Goal: Register for event/course

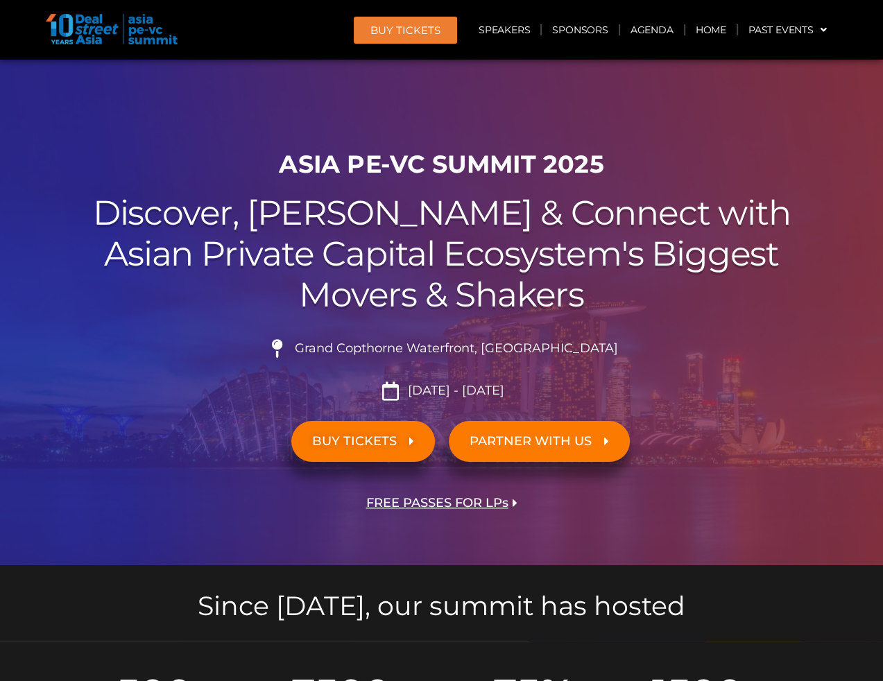
click at [355, 431] on link "BUY TICKETS" at bounding box center [363, 441] width 144 height 41
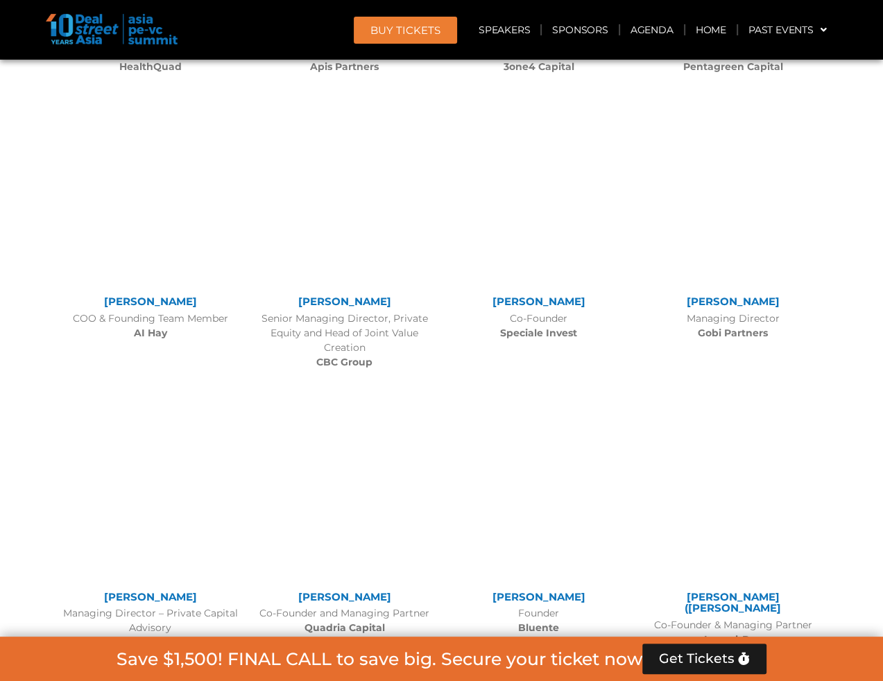
scroll to position [12035, 0]
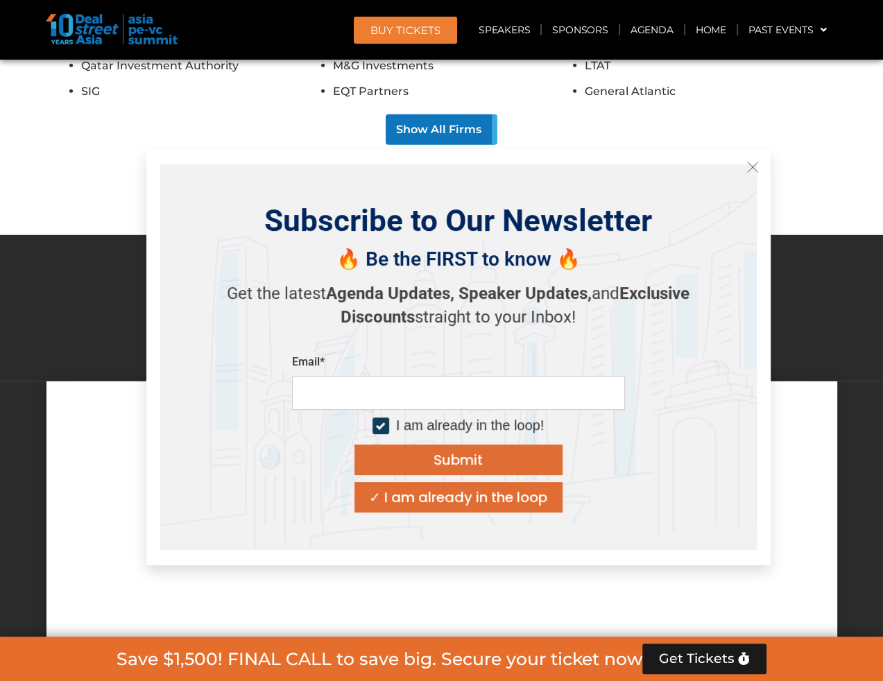
drag, startPoint x: 321, startPoint y: 420, endPoint x: 278, endPoint y: 411, distance: 44.1
click at [278, 411] on div "Subscribe to Our Newsletter 🔥 Be the FIRST to know 🔥 Get the latest Agenda Upda…" at bounding box center [458, 357] width 597 height 386
click at [754, 164] on icon "Close" at bounding box center [753, 167] width 12 height 12
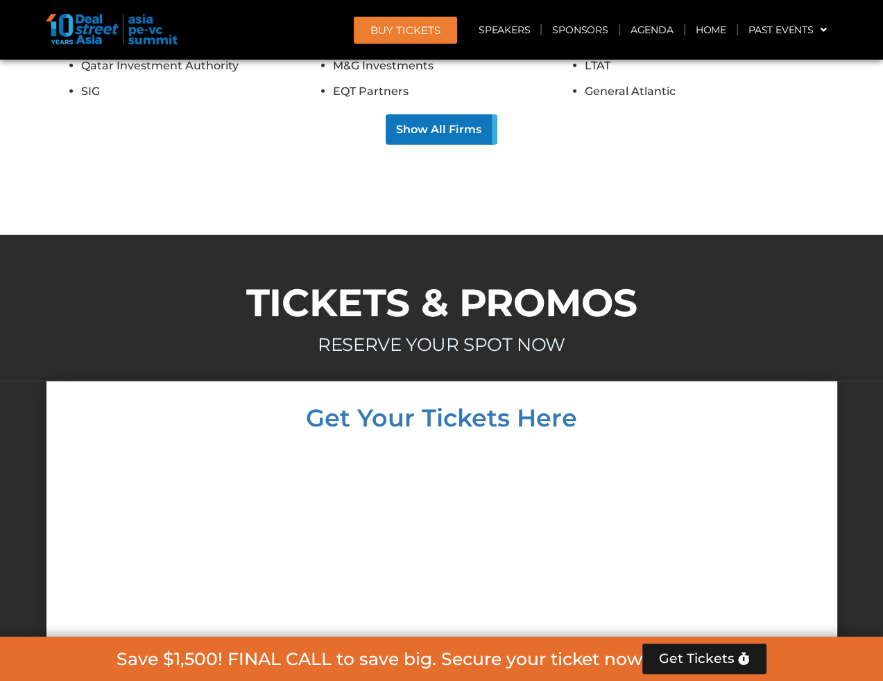
click at [69, 444] on div at bounding box center [441, 625] width 763 height 363
click at [760, 444] on div at bounding box center [441, 625] width 763 height 363
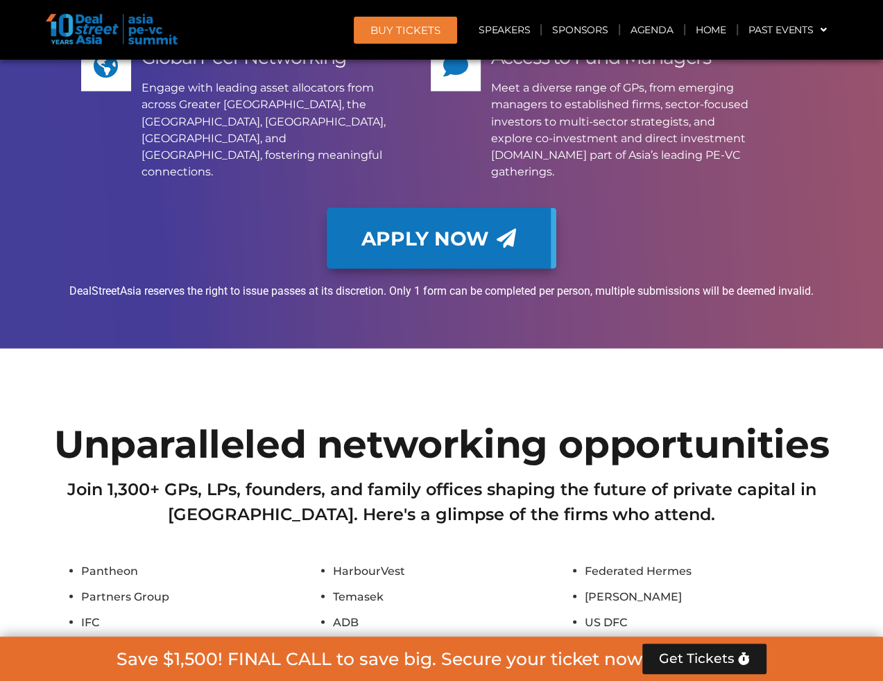
scroll to position [10994, 0]
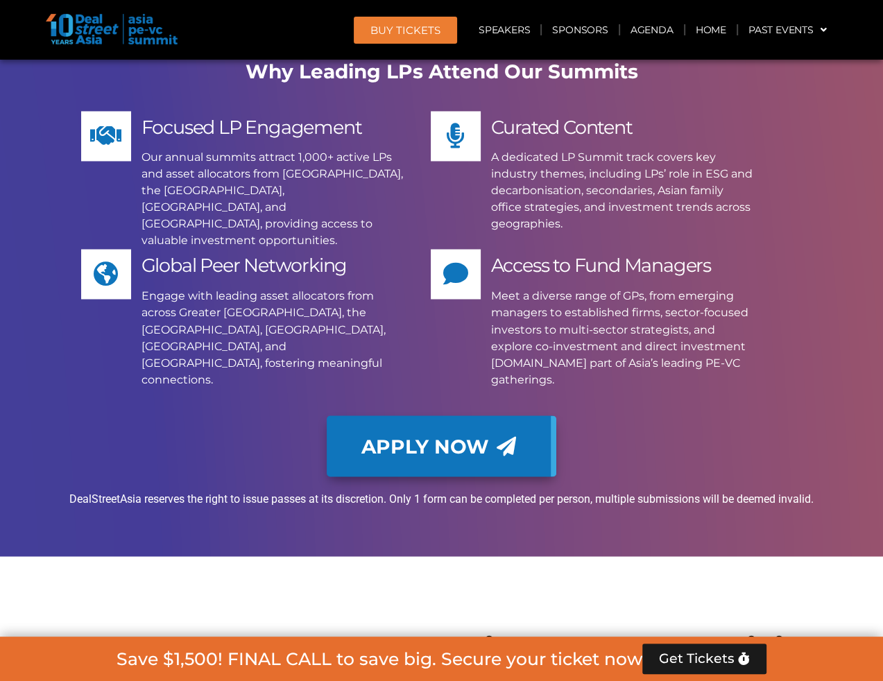
scroll to position [10508, 0]
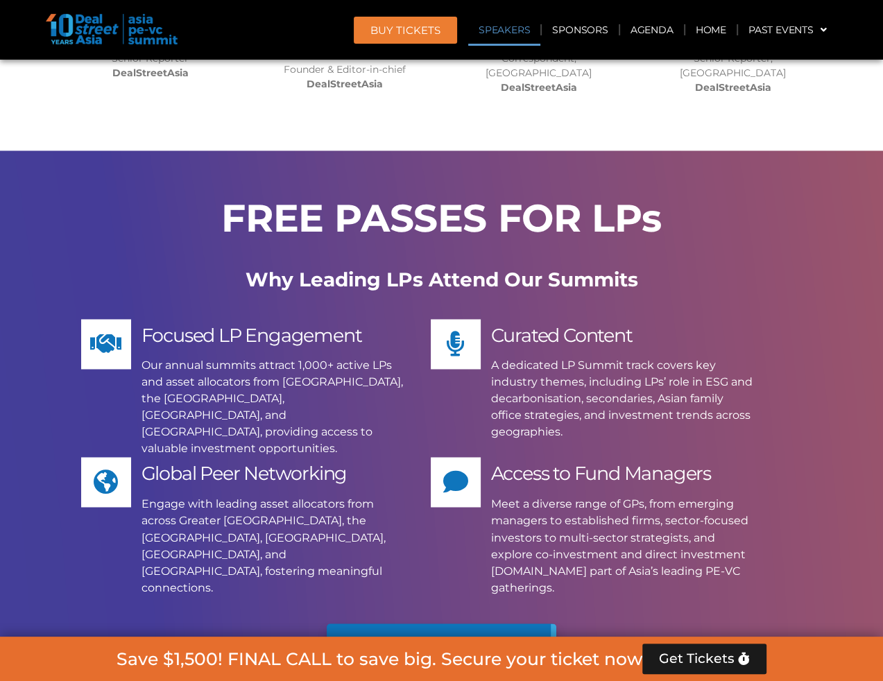
click at [486, 31] on link "Speakers" at bounding box center [504, 30] width 72 height 32
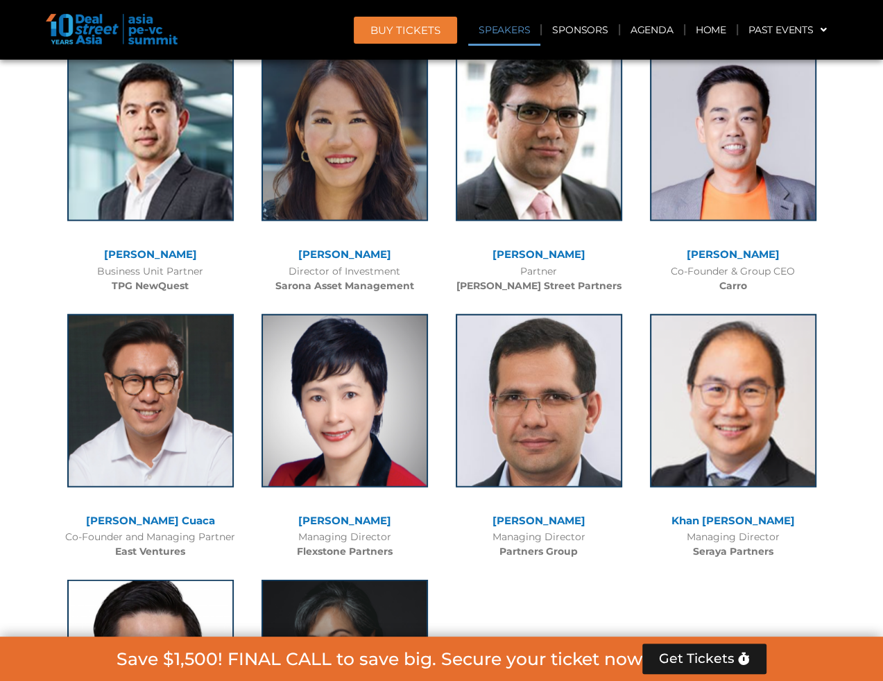
scroll to position [1505, 0]
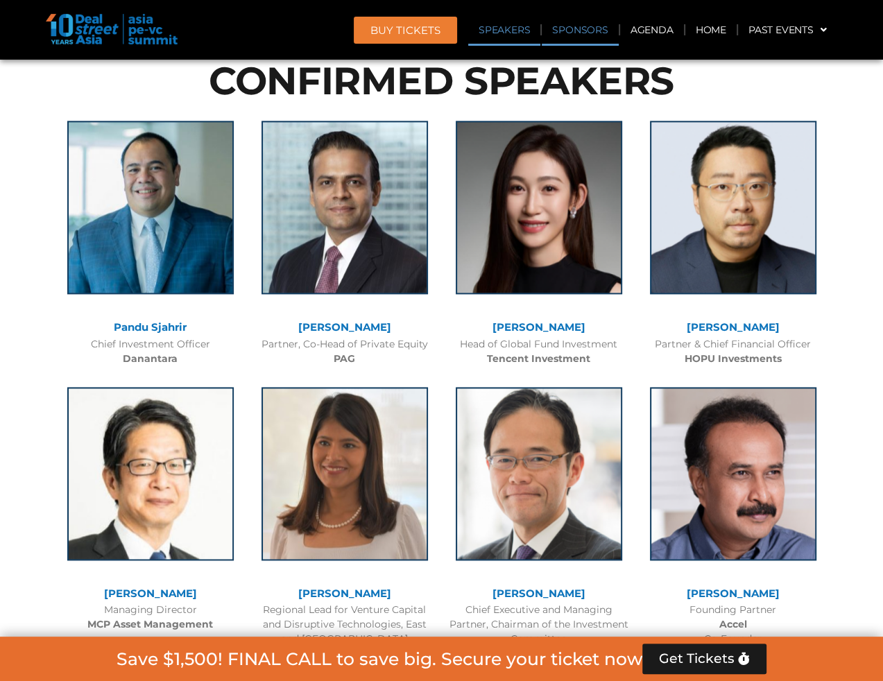
click at [569, 28] on link "Sponsors" at bounding box center [580, 30] width 76 height 32
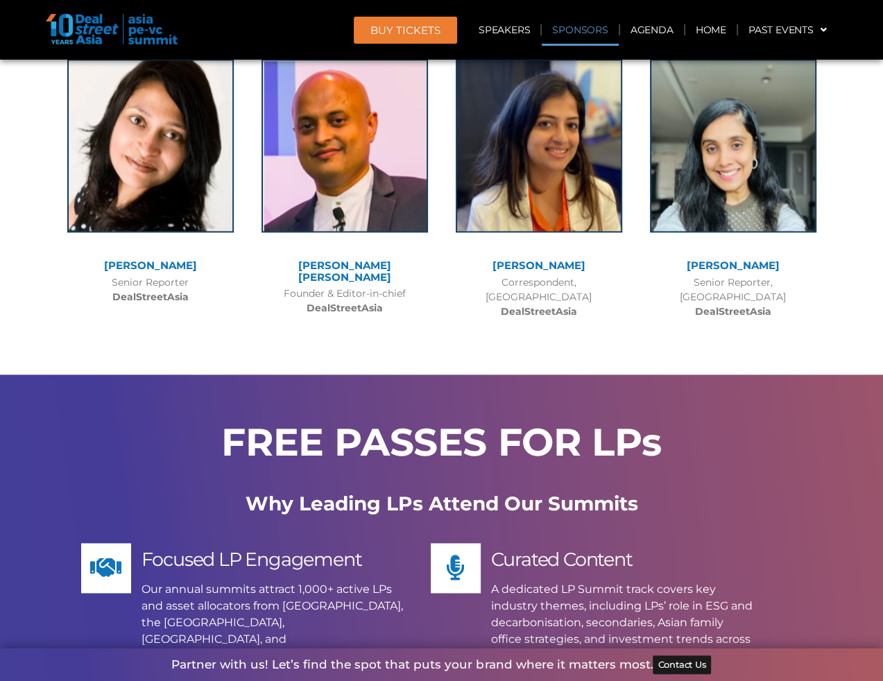
scroll to position [14011, 0]
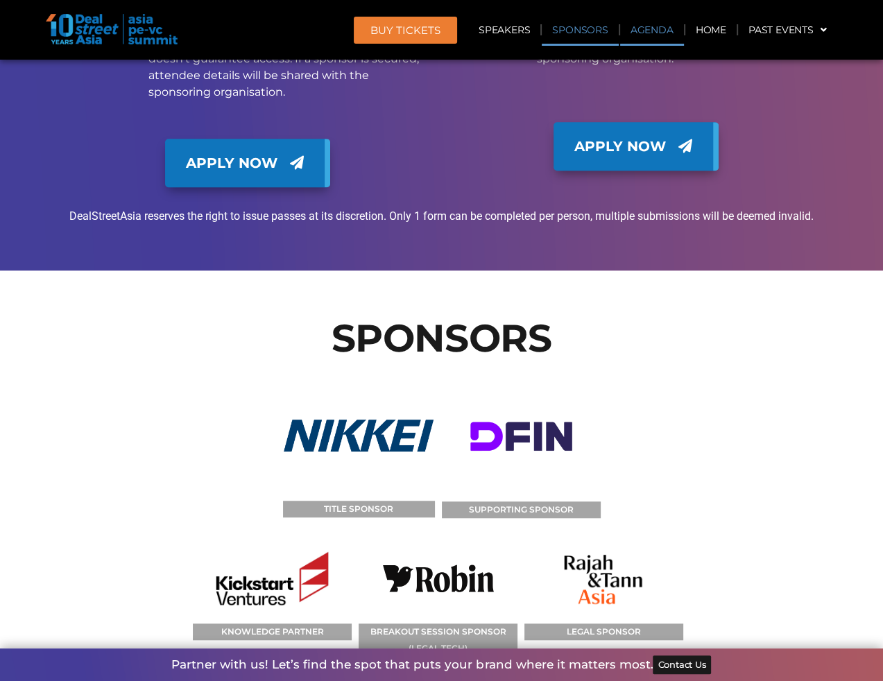
click at [654, 26] on link "Agenda" at bounding box center [652, 30] width 64 height 32
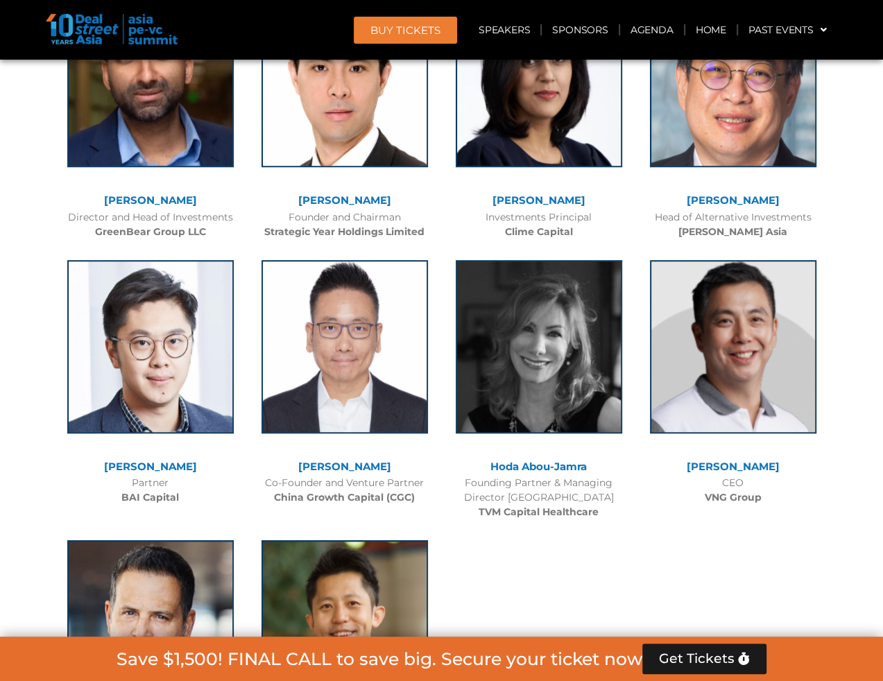
scroll to position [724, 0]
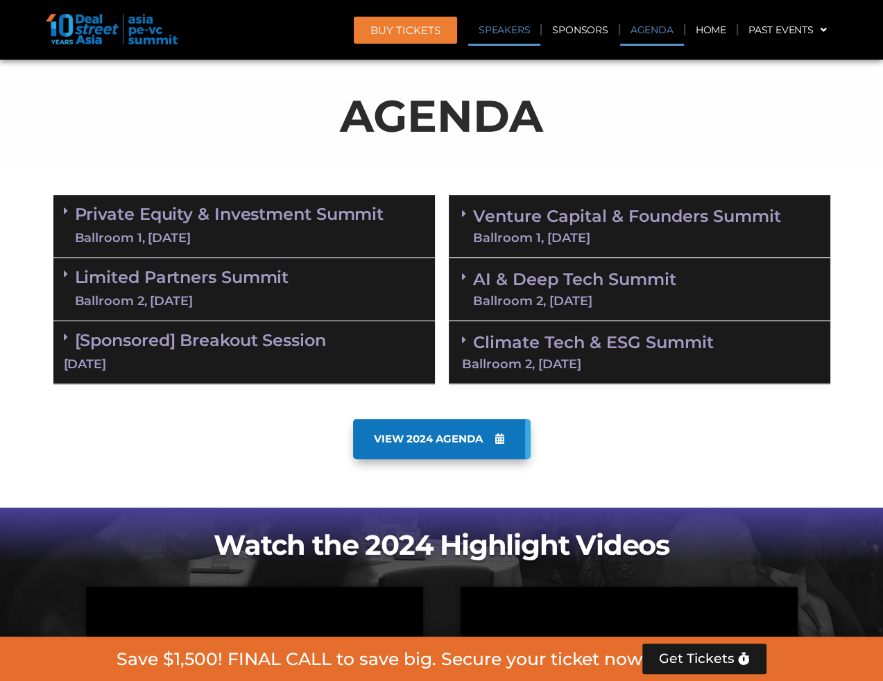
click at [507, 28] on link "Speakers" at bounding box center [504, 30] width 72 height 32
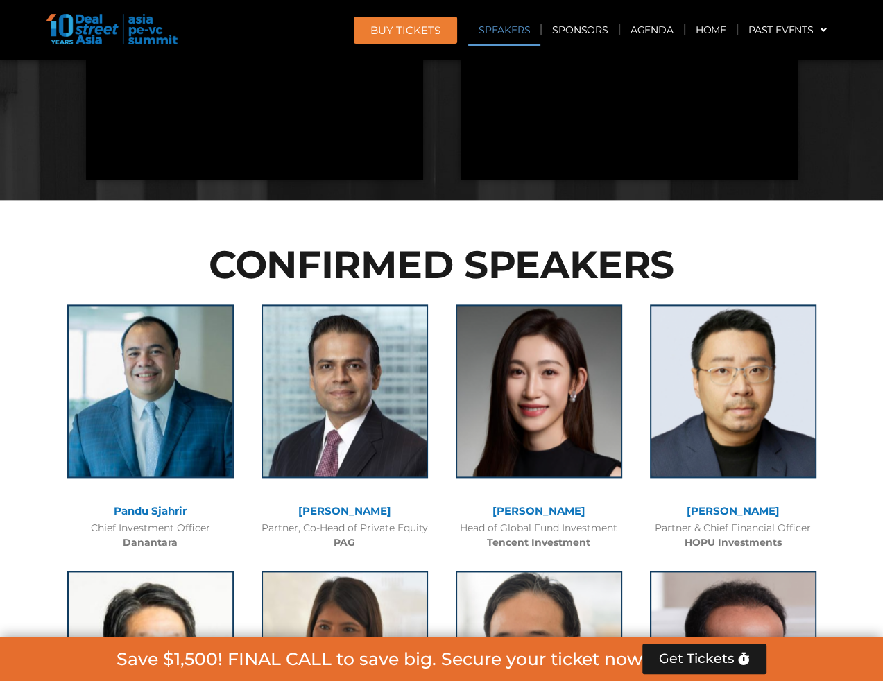
scroll to position [1505, 0]
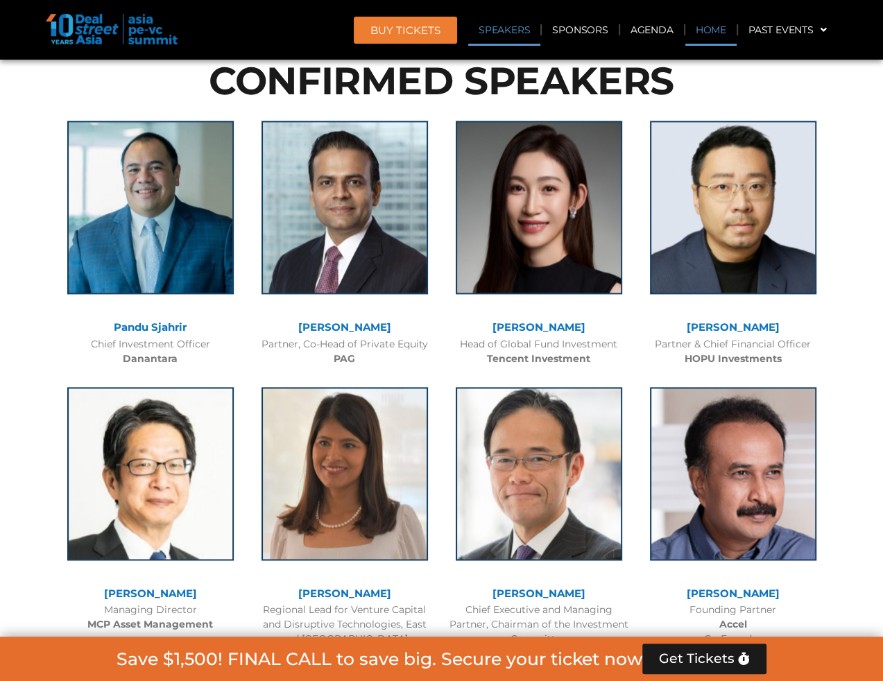
click at [713, 32] on link "Home" at bounding box center [711, 30] width 51 height 32
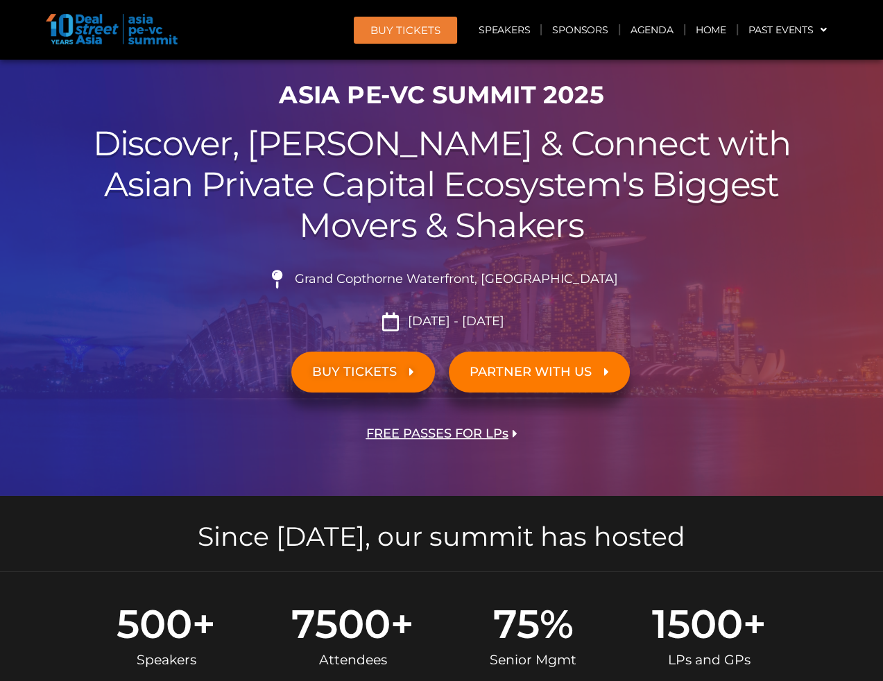
scroll to position [69, 0]
drag, startPoint x: 593, startPoint y: 281, endPoint x: 331, endPoint y: 281, distance: 261.6
click at [331, 281] on li "Grand Copthorne Waterfront, [GEOGRAPHIC_DATA]​" at bounding box center [441, 285] width 777 height 31
copy span "Grand Copthorne Waterfront, [GEOGRAPHIC_DATA]​"
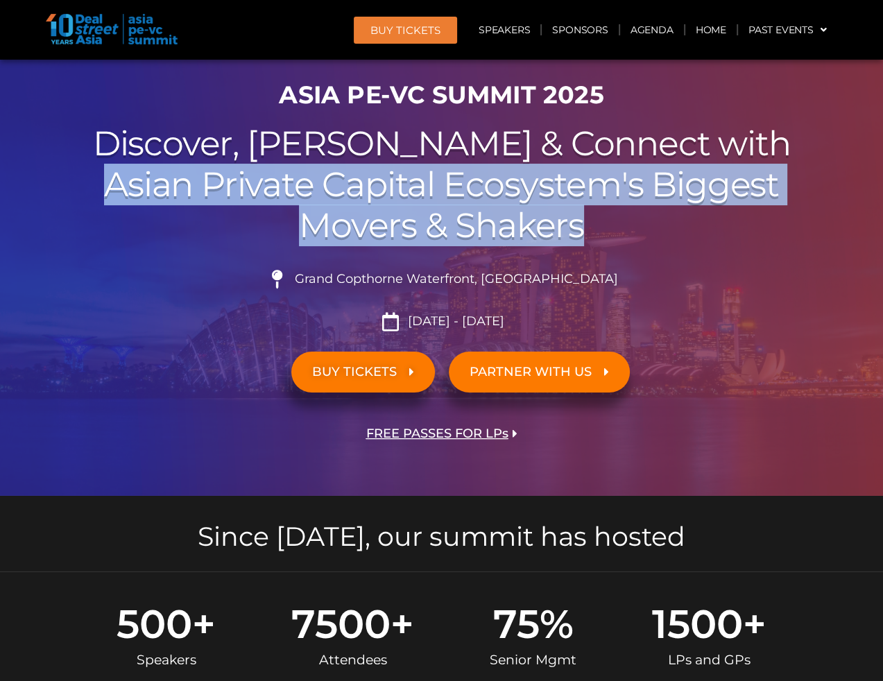
drag, startPoint x: 94, startPoint y: 181, endPoint x: 636, endPoint y: 226, distance: 543.7
click at [636, 226] on h2 "Discover, Learn & Connect with Asian Private Capital Ecosystem's Biggest Movers…" at bounding box center [441, 185] width 777 height 122
drag, startPoint x: 636, startPoint y: 226, endPoint x: 586, endPoint y: 224, distance: 49.3
click at [586, 224] on h2 "Discover, Learn & Connect with Asian Private Capital Ecosystem's Biggest Movers…" at bounding box center [441, 185] width 777 height 122
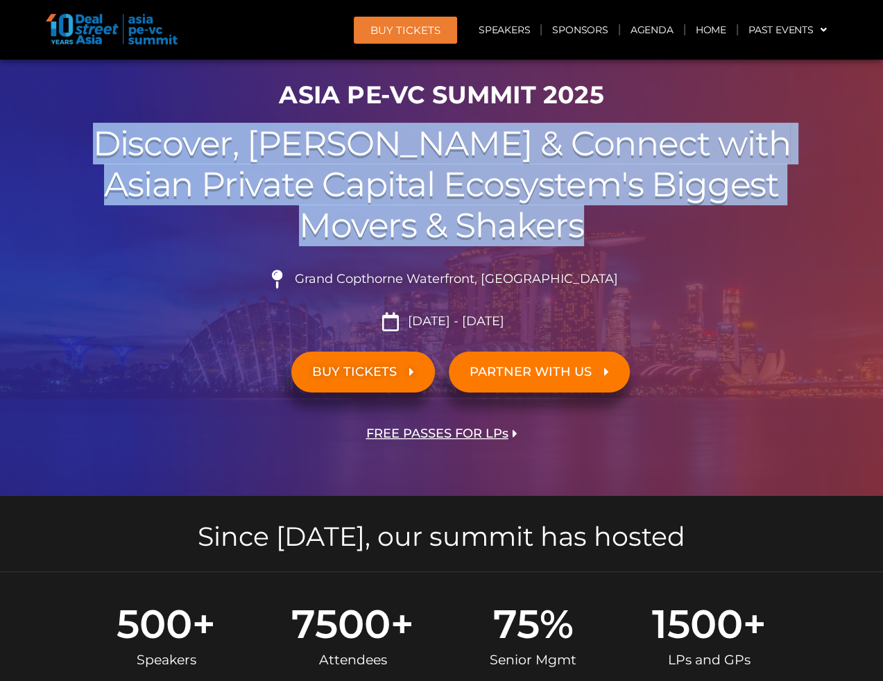
drag, startPoint x: 198, startPoint y: 144, endPoint x: 638, endPoint y: 228, distance: 448.0
click at [638, 228] on h2 "Discover, Learn & Connect with Asian Private Capital Ecosystem's Biggest Movers…" at bounding box center [441, 185] width 777 height 122
copy h2 "Discover, Learn & Connect with Asian Private Capital Ecosystem's Biggest Movers…"
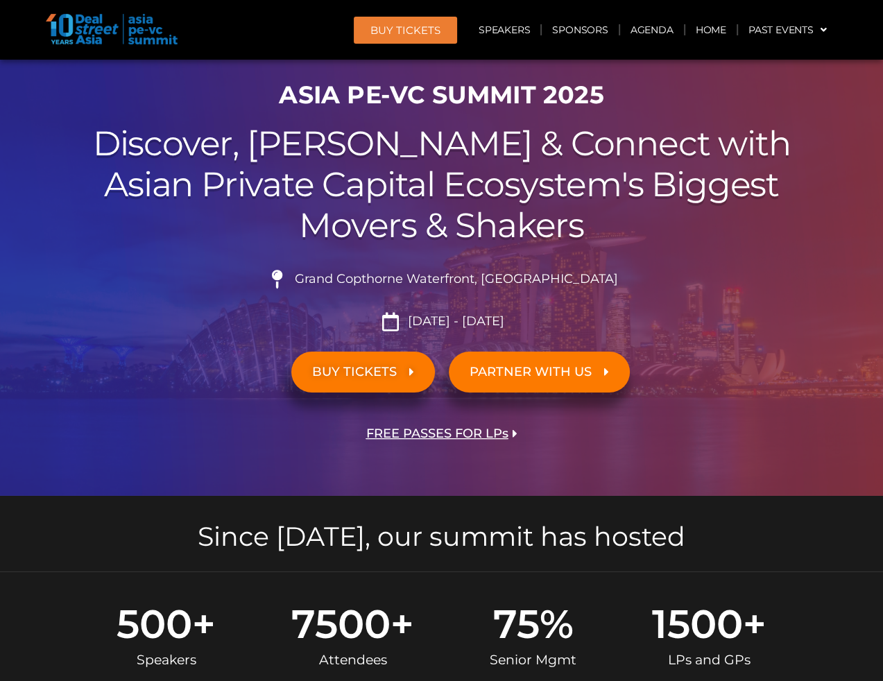
click at [330, 27] on div "BUY Tickets Speakers Sponsors Agenda Home Past Events JKT 2025 SG 2024 JKT 2024…" at bounding box center [560, 30] width 554 height 32
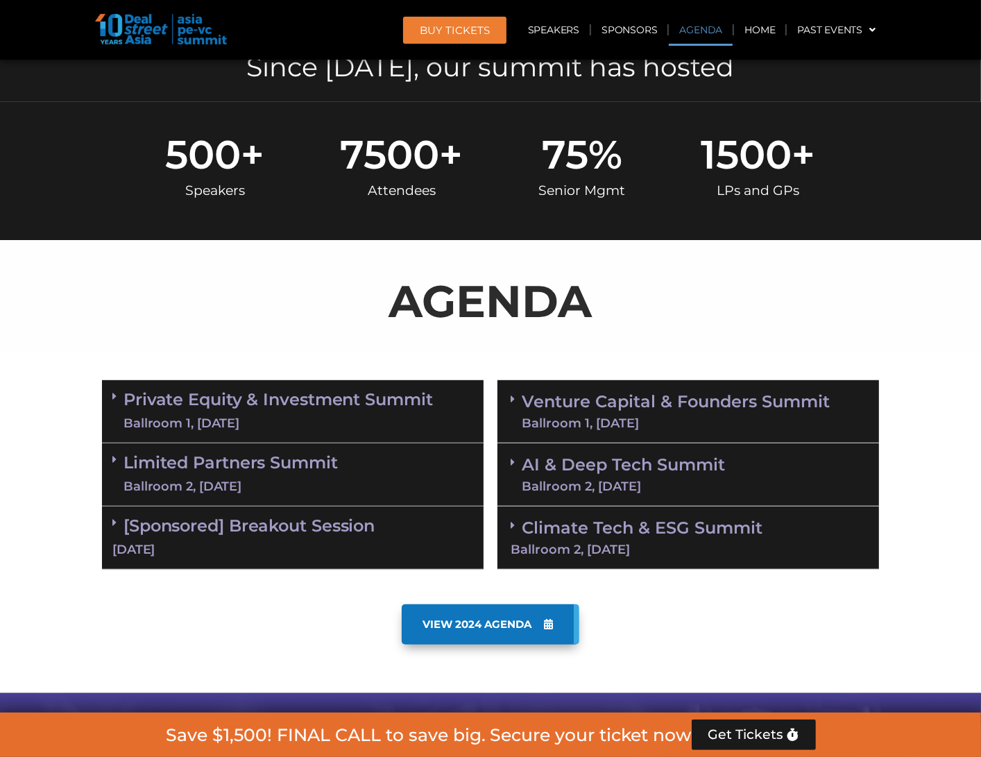
scroll to position [694, 0]
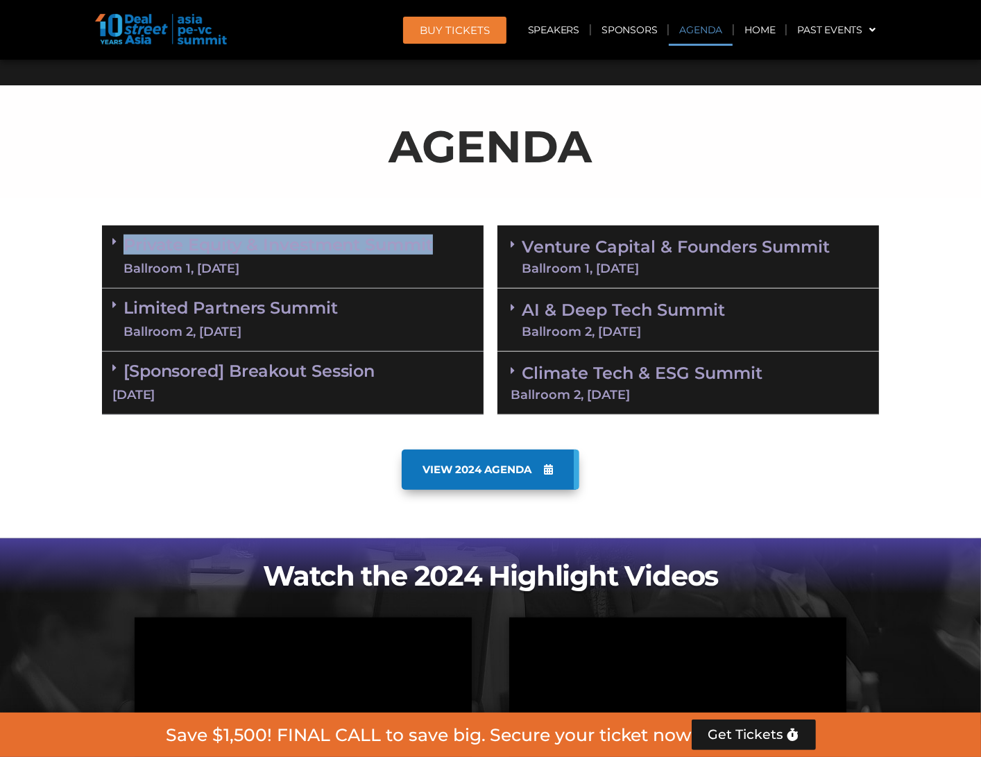
drag, startPoint x: 439, startPoint y: 235, endPoint x: 117, endPoint y: 244, distance: 322.1
click at [117, 244] on div "Private Equity & Investment Summit Ballroom 1, 10 Sept" at bounding box center [293, 257] width 382 height 63
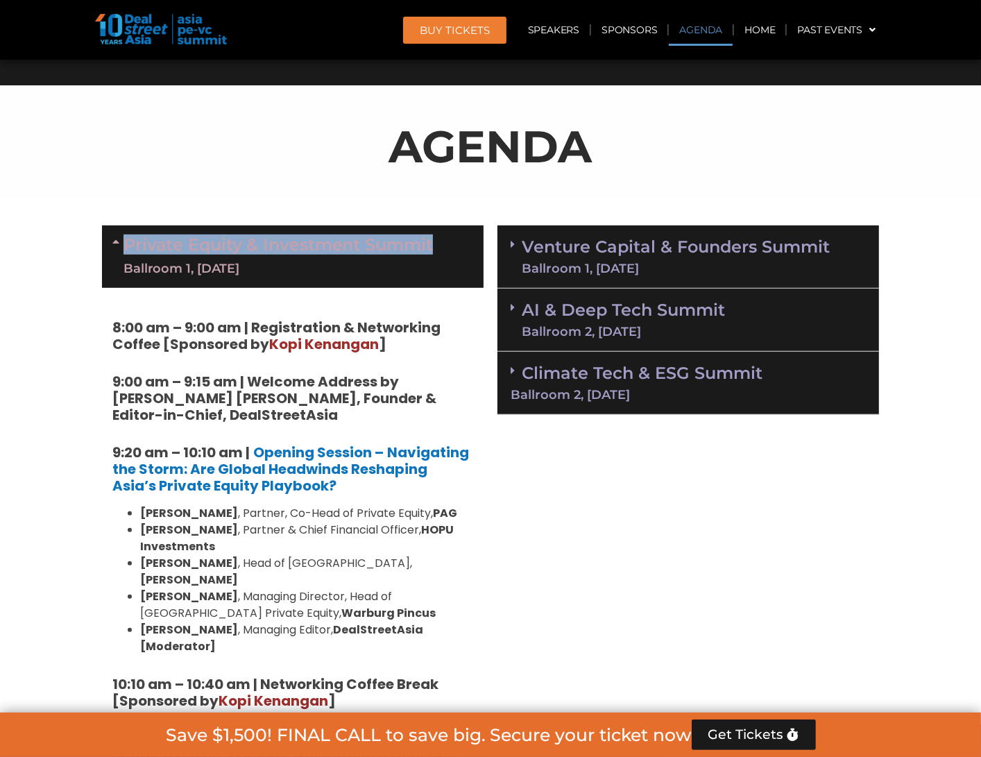
copy div "Private Equity & Investment Summit"
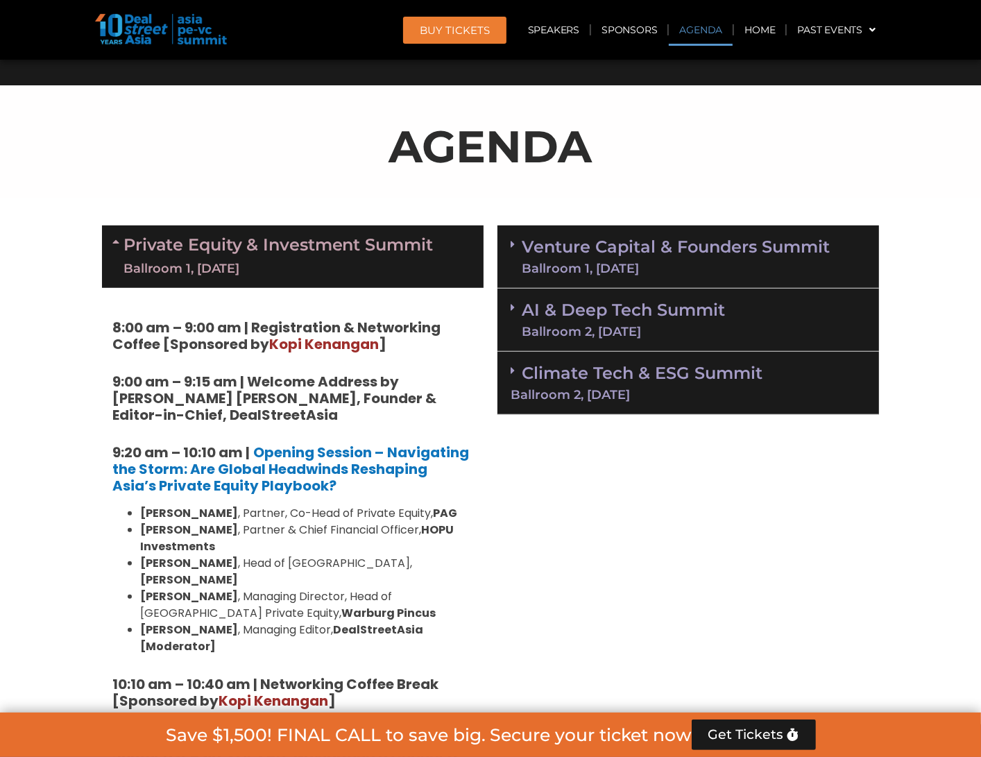
click at [111, 240] on div "Private Equity & Investment Summit Ballroom 1, 10 Sept" at bounding box center [293, 257] width 382 height 62
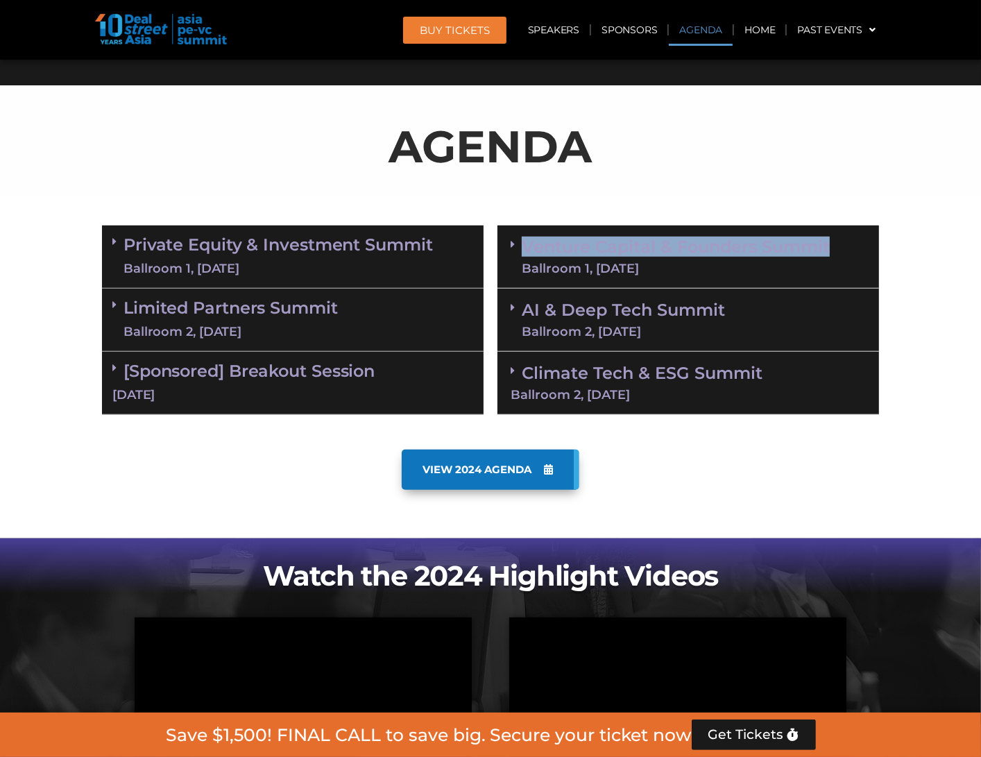
drag, startPoint x: 876, startPoint y: 246, endPoint x: 525, endPoint y: 245, distance: 350.4
click at [525, 245] on div "Venture Capital & Founders​ Summit Ballroom 1, 11 Sept" at bounding box center [688, 257] width 382 height 63
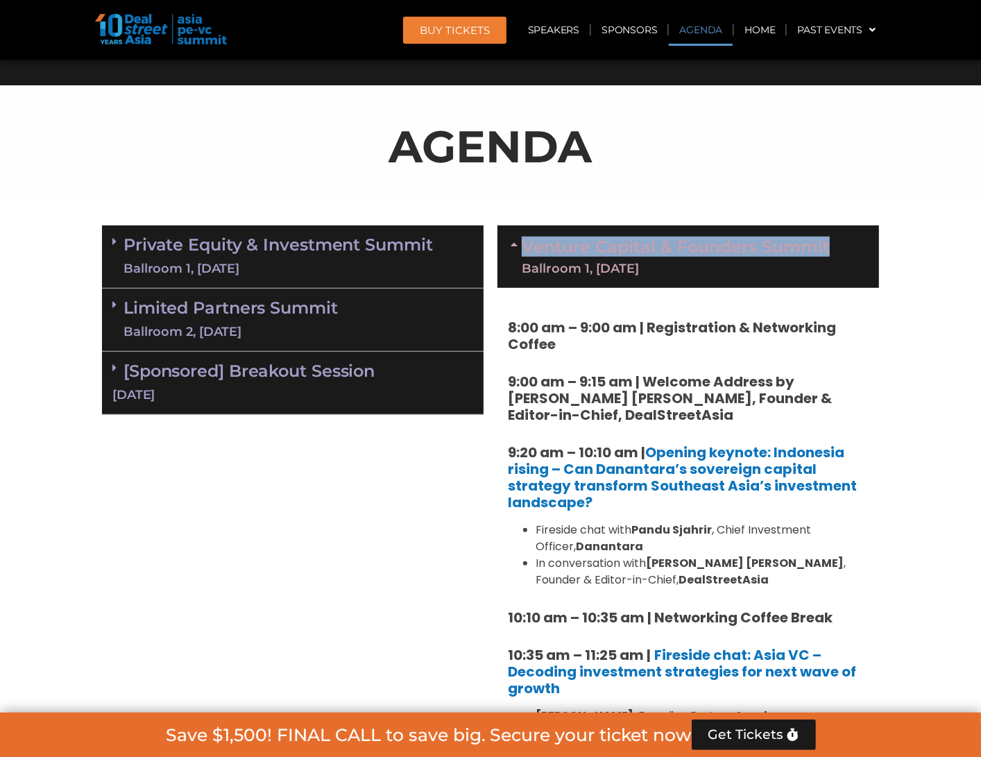
copy link "Venture Capital & Founders​ Summit"
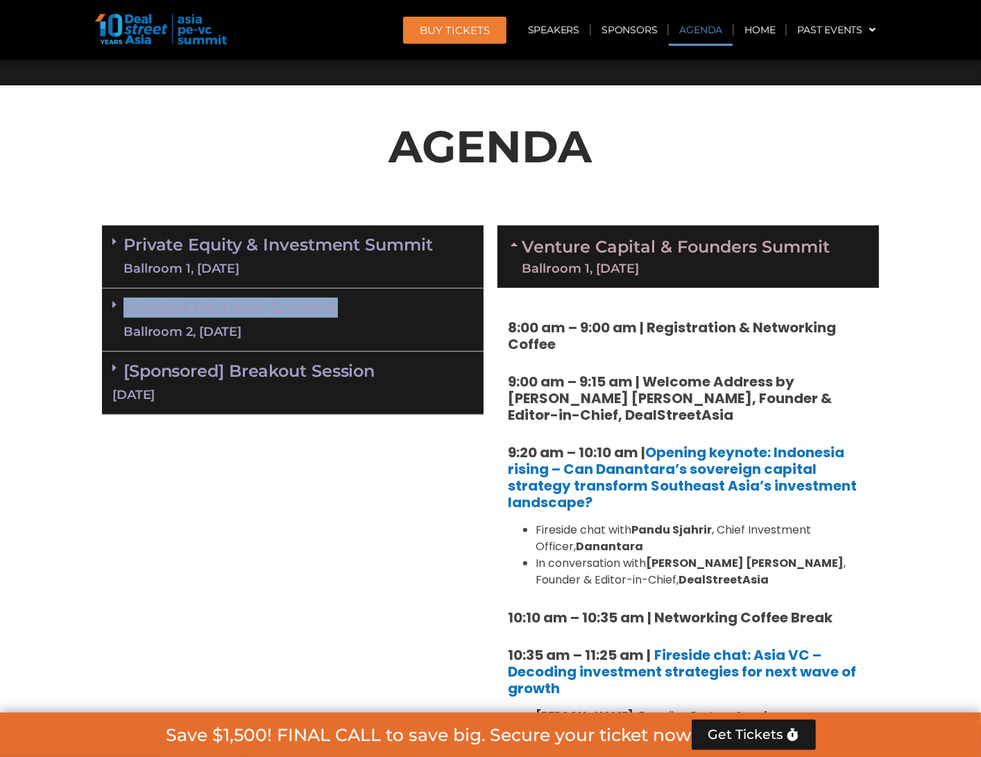
drag, startPoint x: 362, startPoint y: 307, endPoint x: 122, endPoint y: 292, distance: 240.5
click at [122, 292] on div "Limited Partners Summit Ballroom 2, 10 Sept" at bounding box center [293, 320] width 382 height 63
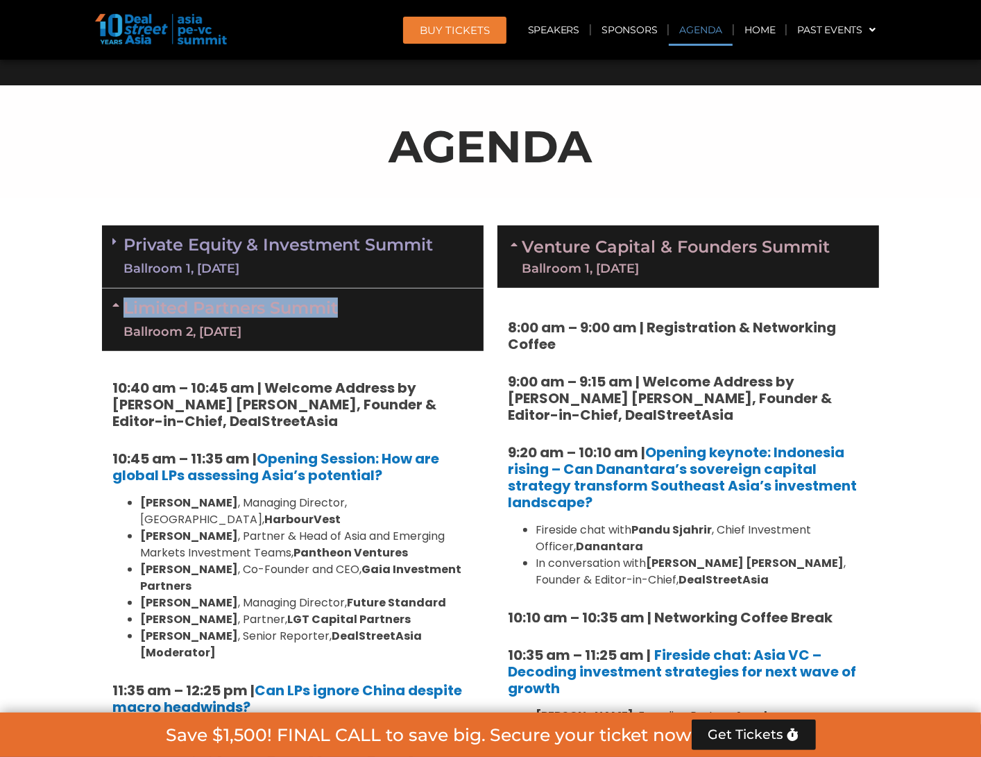
copy div "Limited Partners Summit"
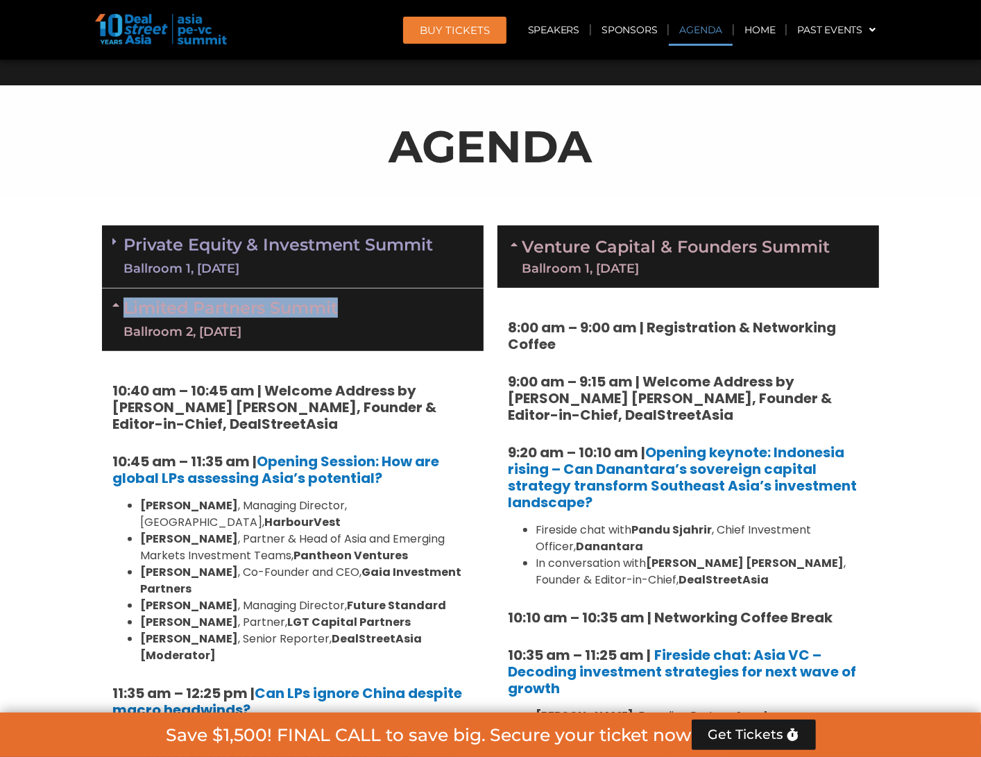
click at [115, 302] on icon at bounding box center [117, 304] width 11 height 11
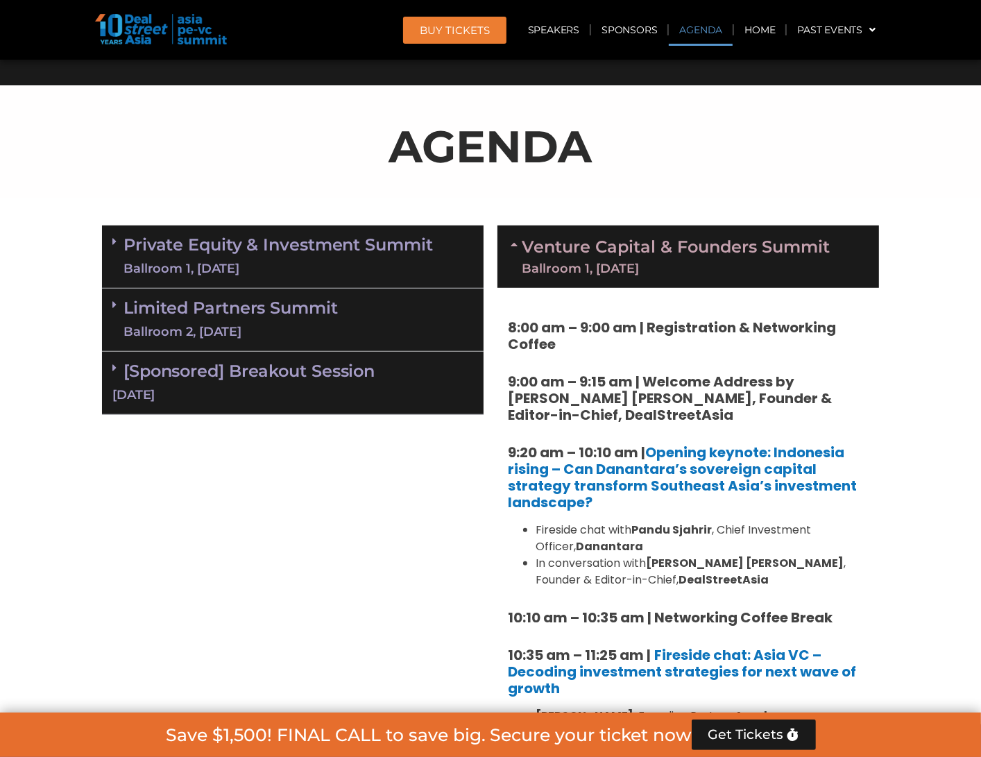
click at [520, 243] on icon at bounding box center [516, 244] width 11 height 11
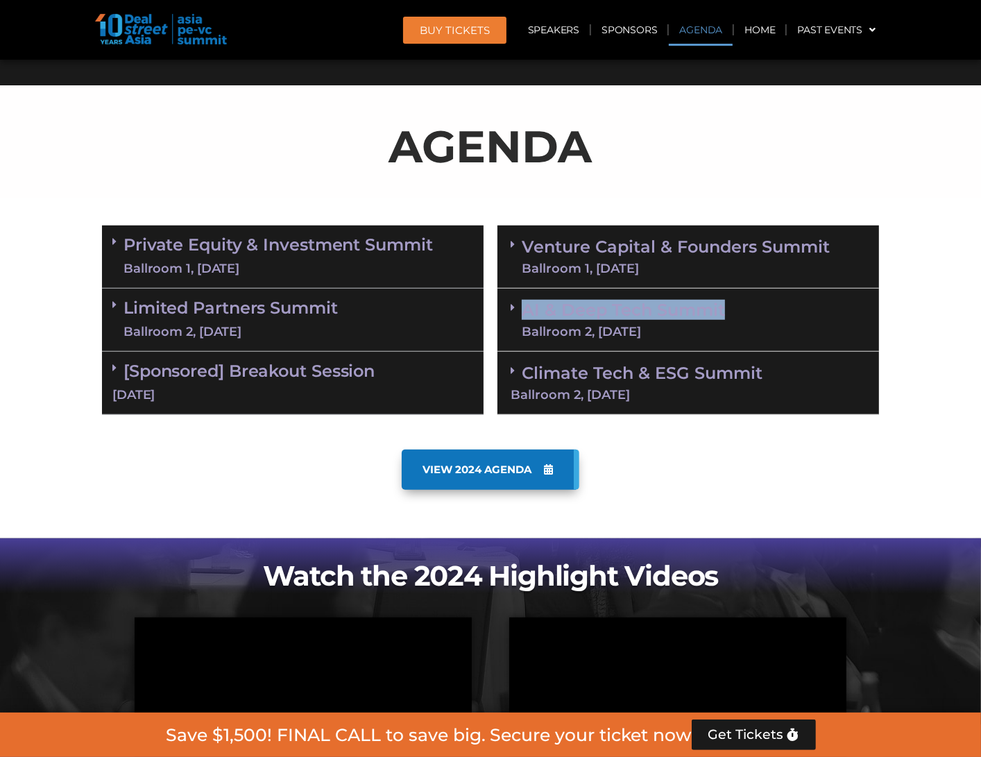
drag, startPoint x: 745, startPoint y: 307, endPoint x: 525, endPoint y: 305, distance: 220.7
click at [525, 305] on div "AI & Deep Tech Summit Ballroom 2, 11 Sept" at bounding box center [688, 320] width 382 height 63
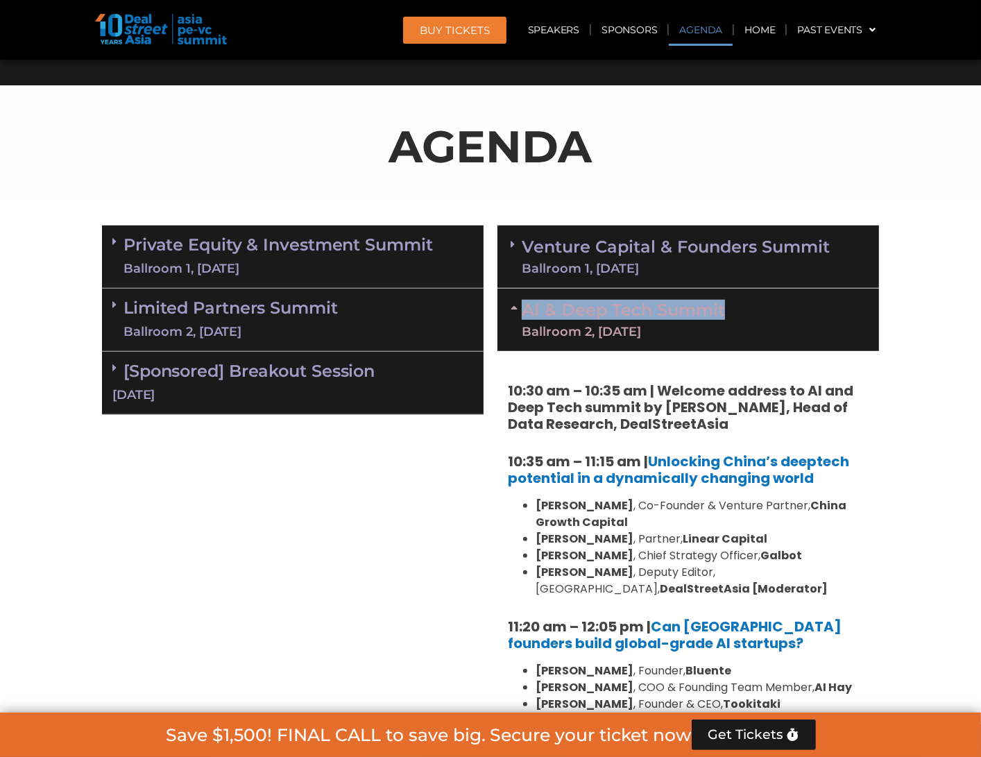
copy link "AI & Deep Tech Summit"
click at [513, 305] on icon at bounding box center [516, 307] width 11 height 11
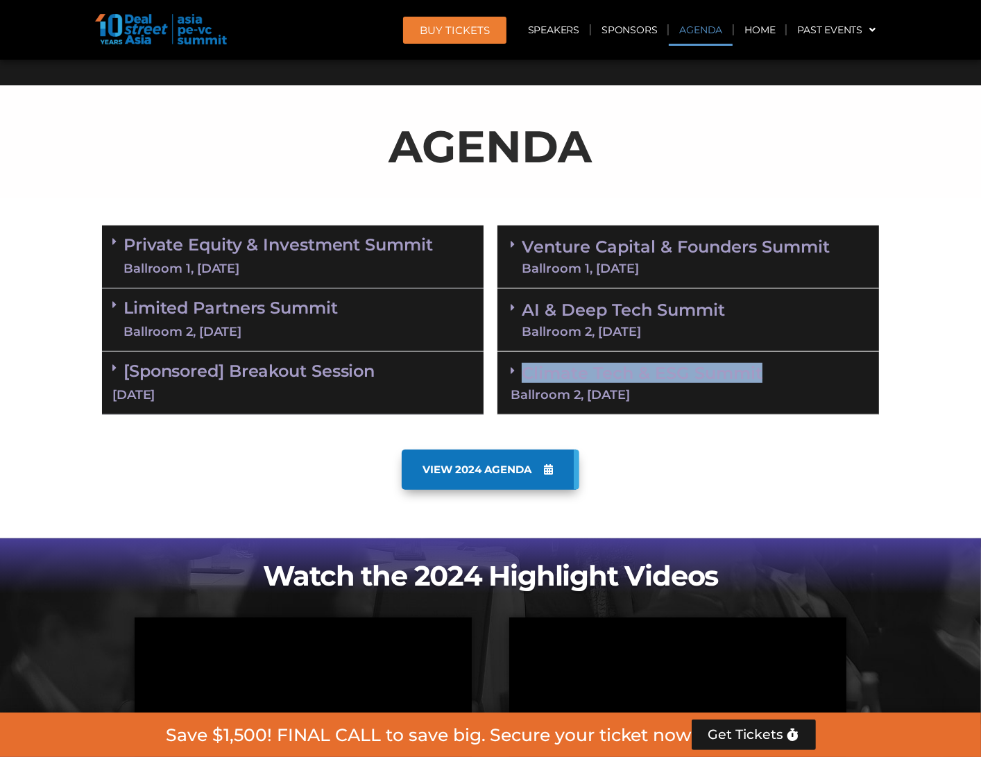
drag, startPoint x: 776, startPoint y: 371, endPoint x: 494, endPoint y: 371, distance: 282.4
click at [494, 371] on div "Venture Capital & Founders​ Summit Ballroom 1, 11 Sept 8:00 am – 9:00 am | Regi…" at bounding box center [688, 320] width 395 height 203
copy link "Climate Tech & ESG Summit"
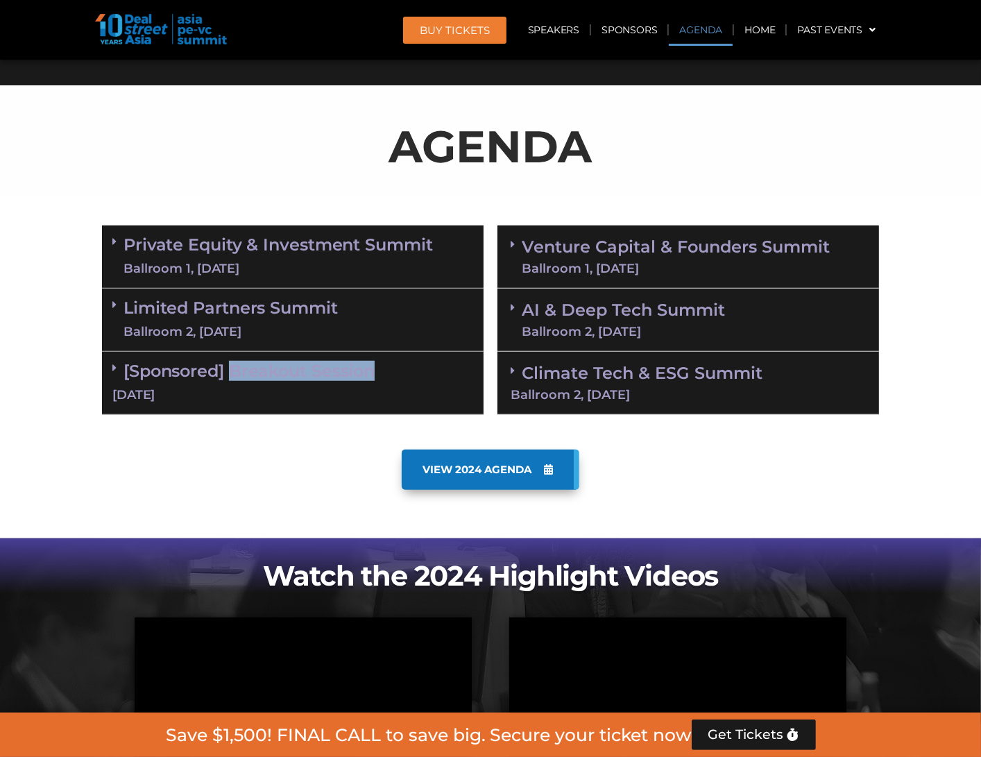
drag, startPoint x: 337, startPoint y: 364, endPoint x: 233, endPoint y: 371, distance: 103.6
click at [233, 371] on div "[Sponsored] Breakout Session 10 Sept" at bounding box center [293, 383] width 382 height 63
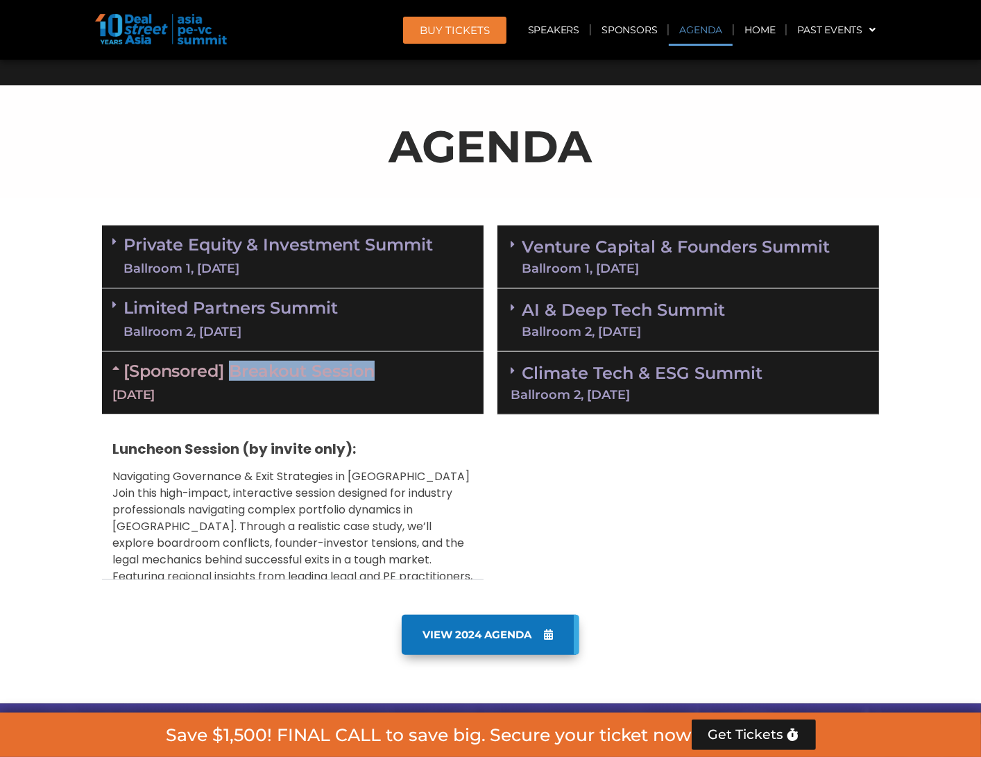
copy link "Breakout Session"
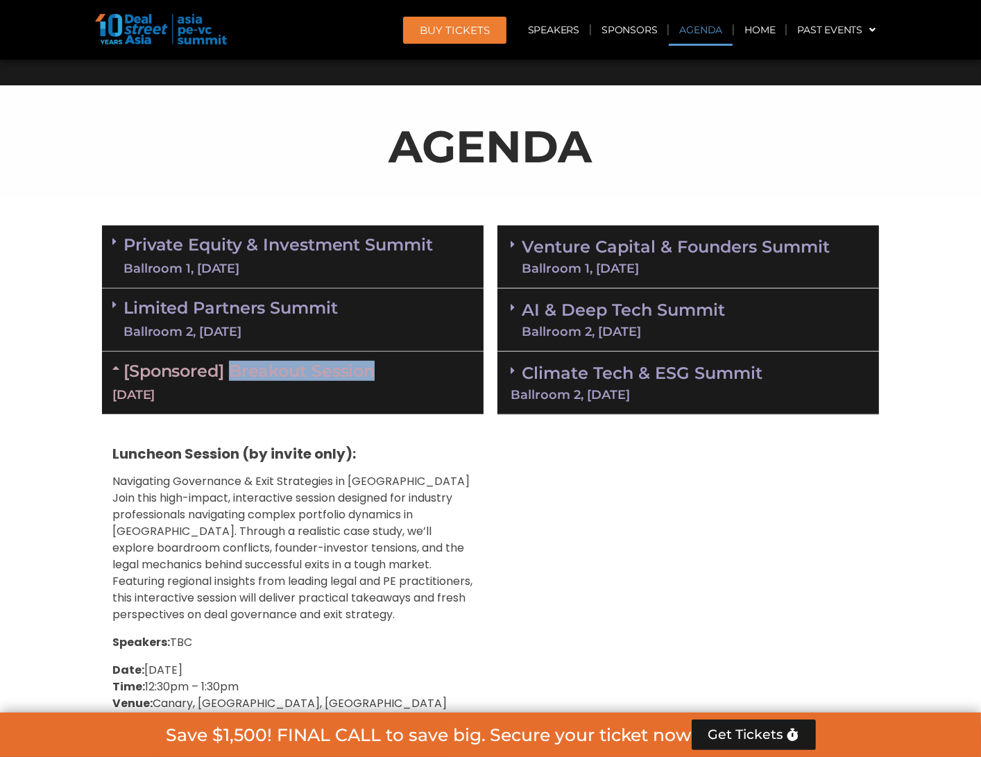
click at [691, 556] on div "Venture Capital & Founders​ Summit Ballroom 1, 11 Sept 8:00 am – 9:00 am | Regi…" at bounding box center [688, 480] width 395 height 522
click at [114, 368] on icon at bounding box center [117, 367] width 11 height 11
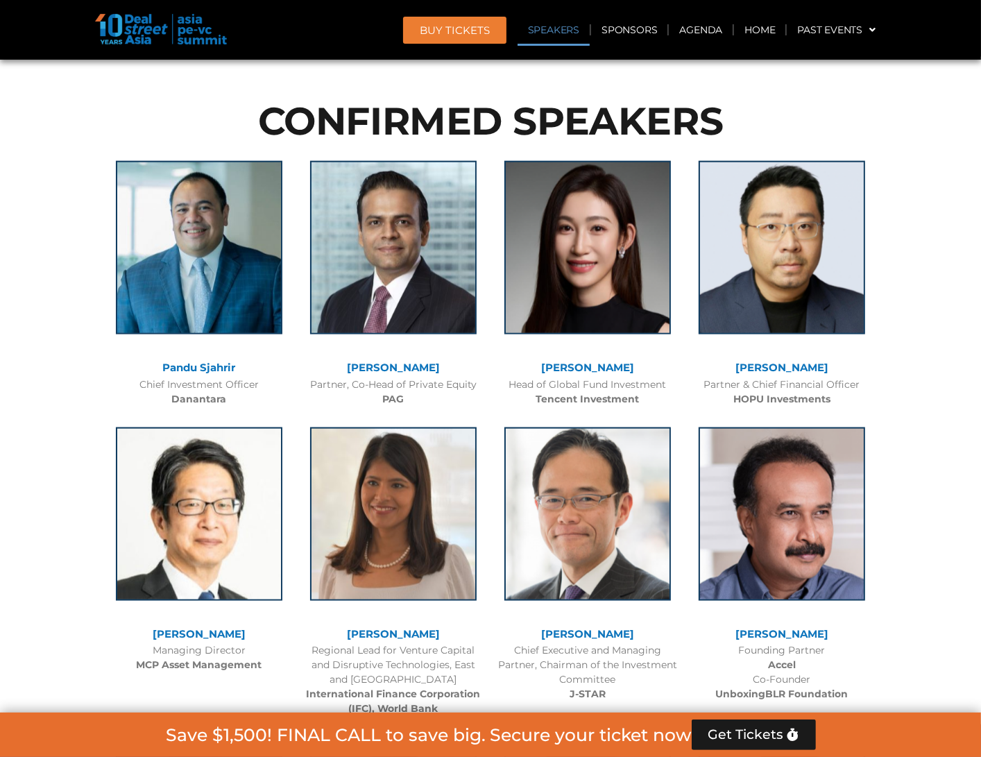
scroll to position [1542, 0]
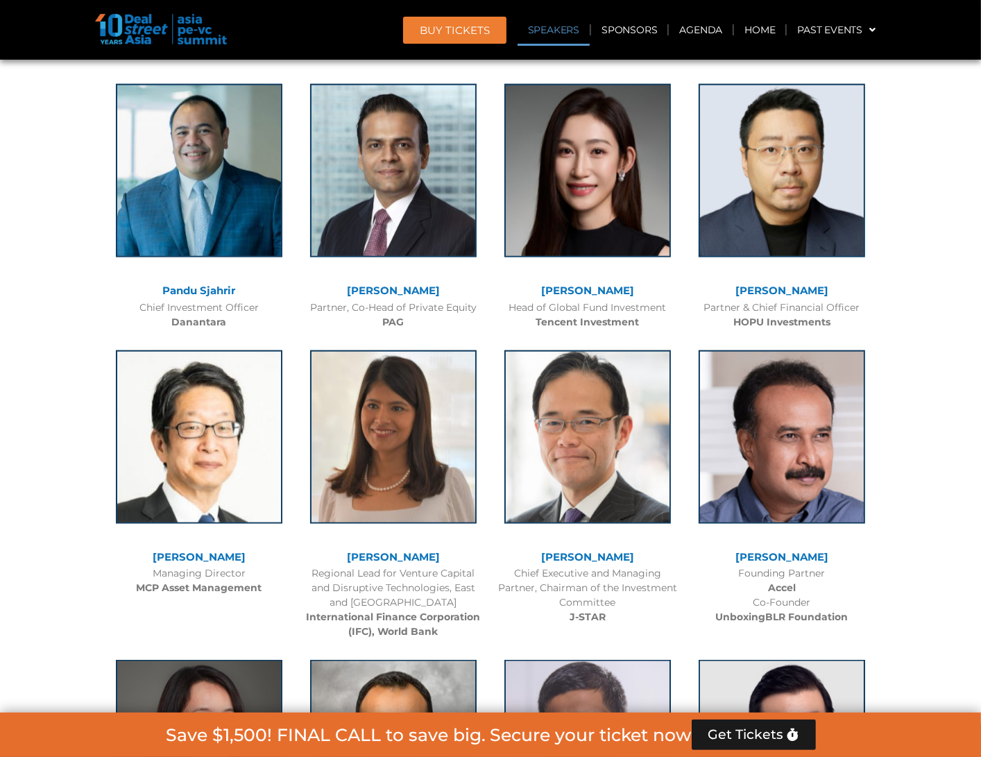
click at [157, 29] on img at bounding box center [161, 29] width 132 height 31
click at [182, 22] on img at bounding box center [161, 29] width 132 height 31
click at [117, 24] on img at bounding box center [161, 29] width 132 height 31
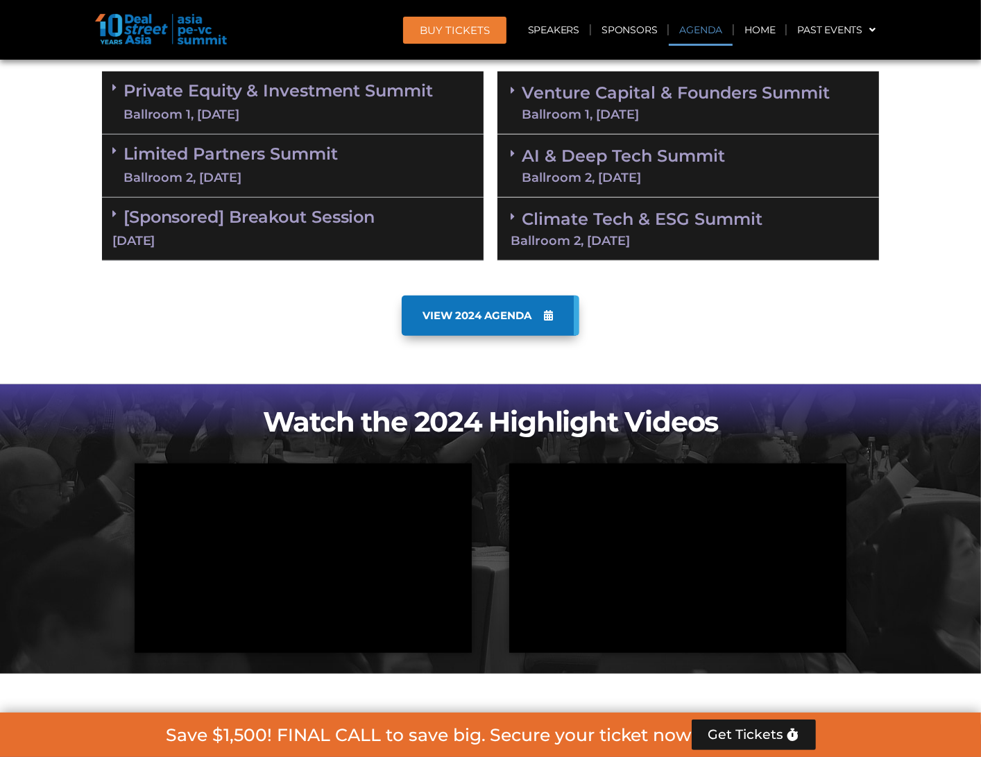
scroll to position [925, 0]
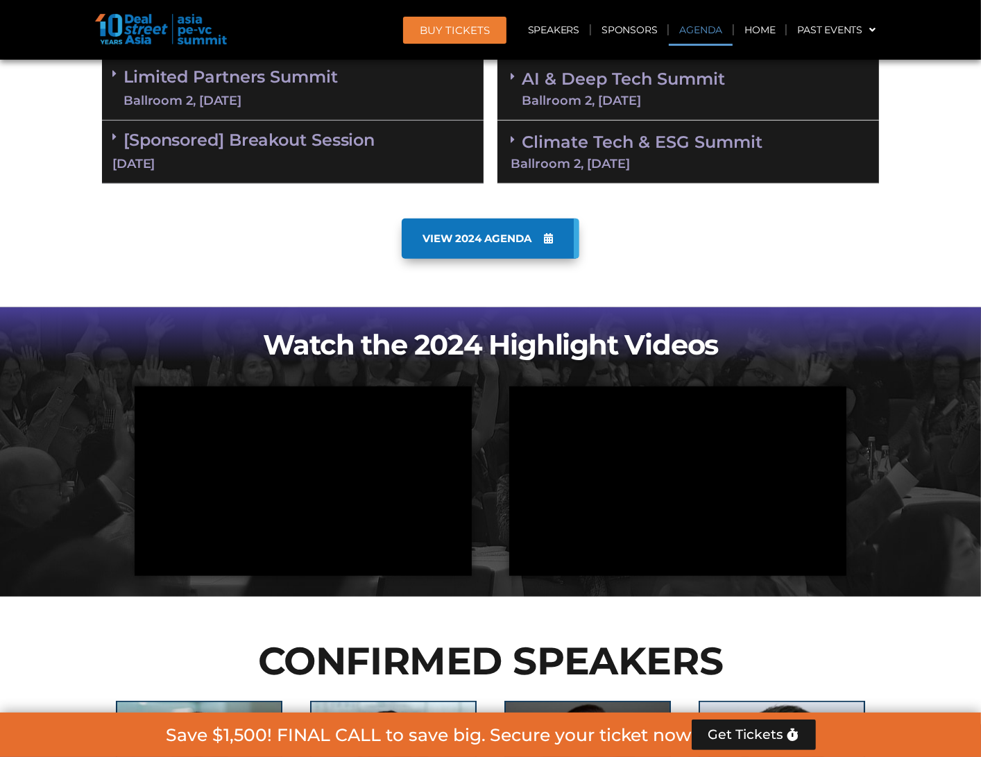
click at [883, 215] on section "VIEW 2024 AGENDA" at bounding box center [490, 260] width 981 height 96
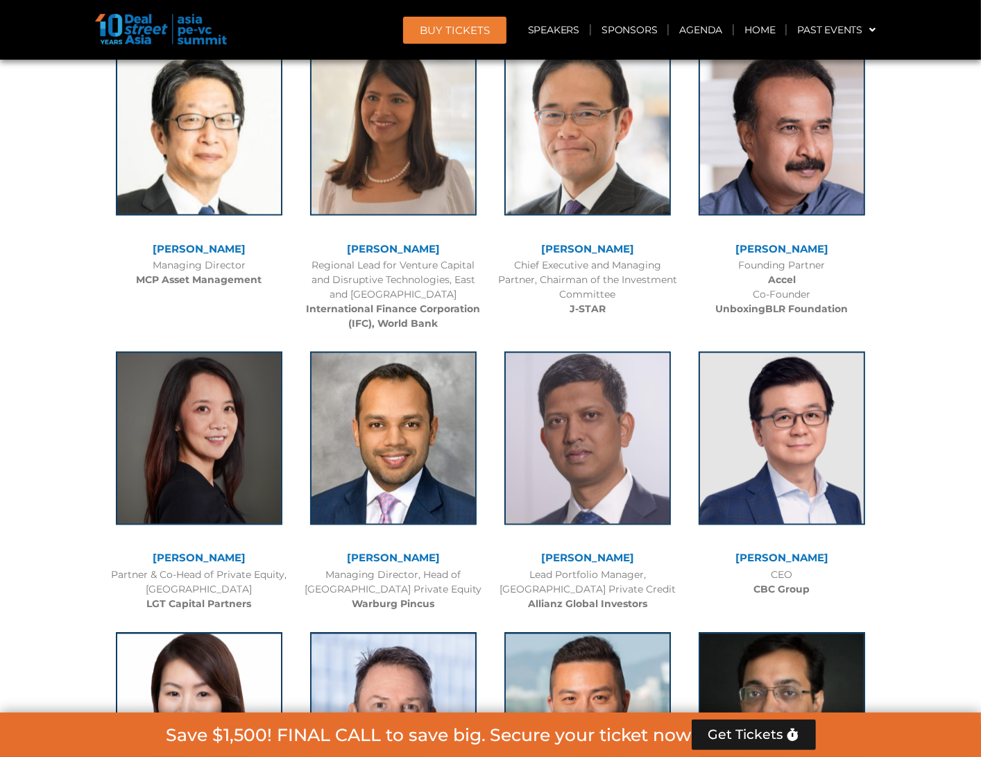
scroll to position [2004, 0]
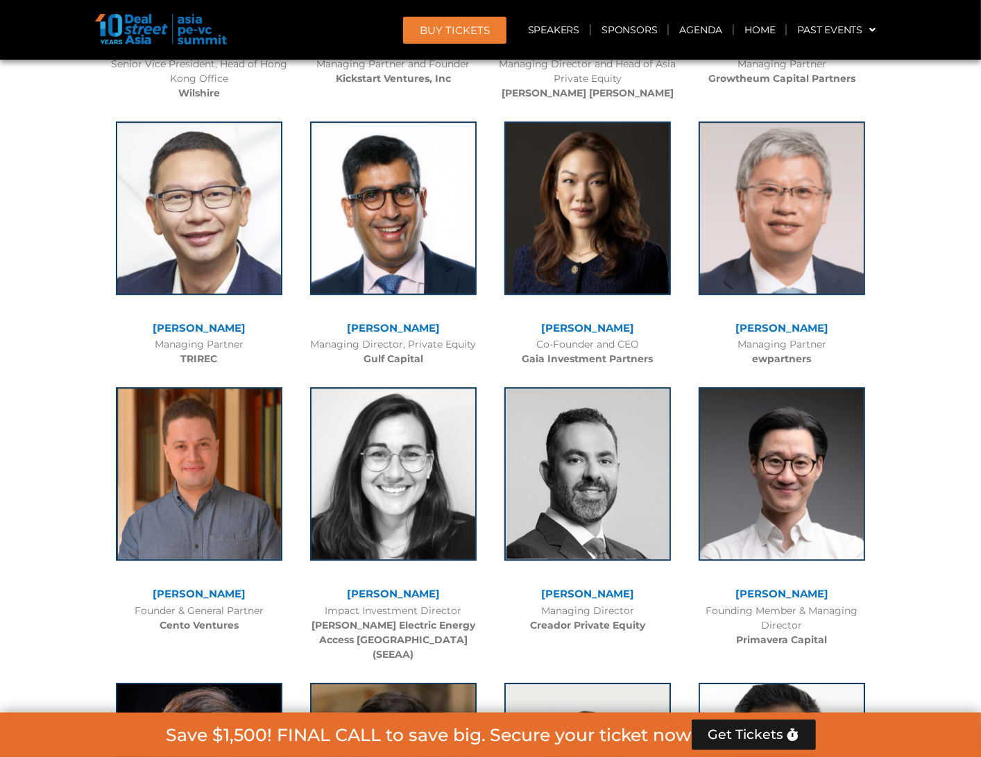
scroll to position [3854, 0]
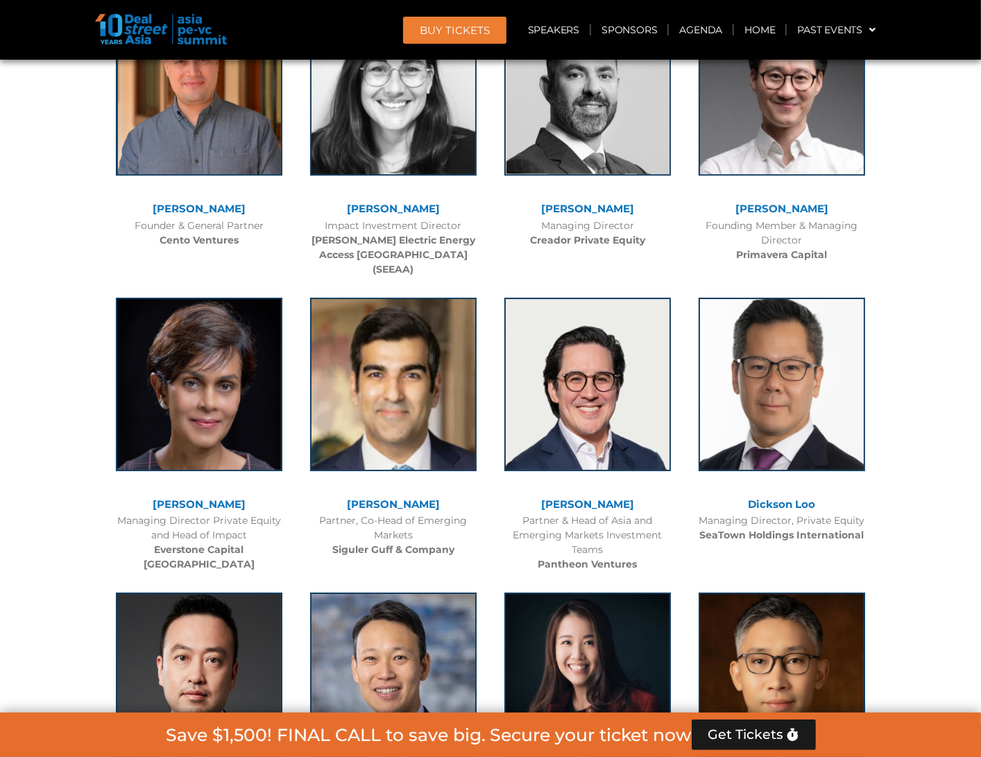
click at [774, 681] on span "Get Tickets" at bounding box center [746, 735] width 76 height 14
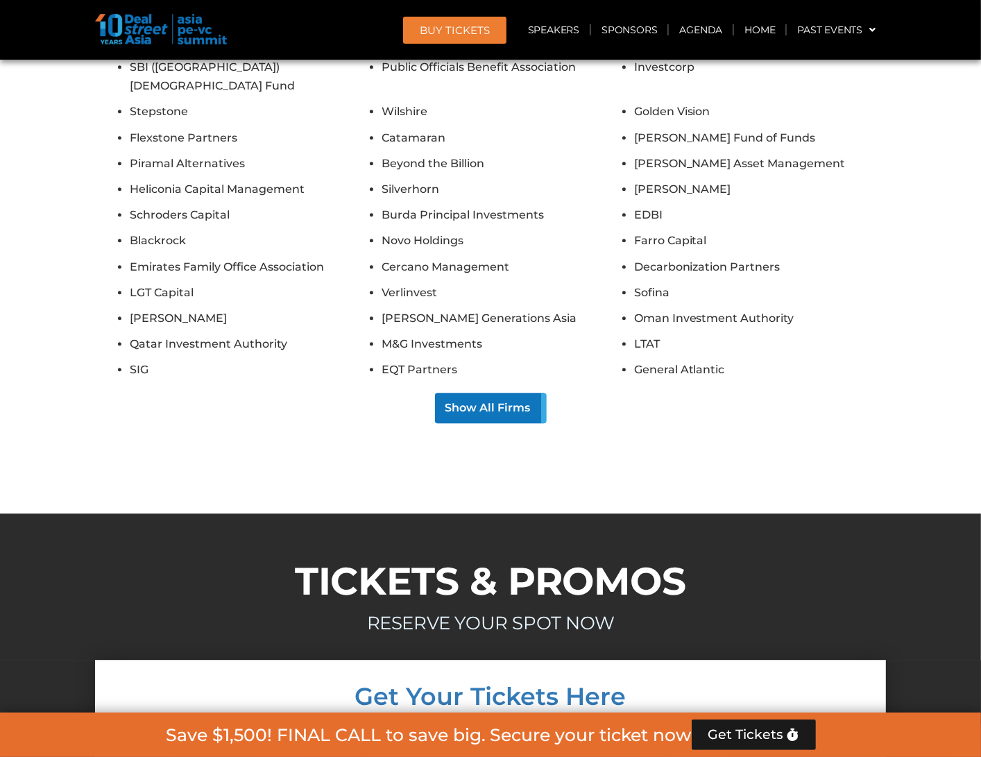
scroll to position [12035, 0]
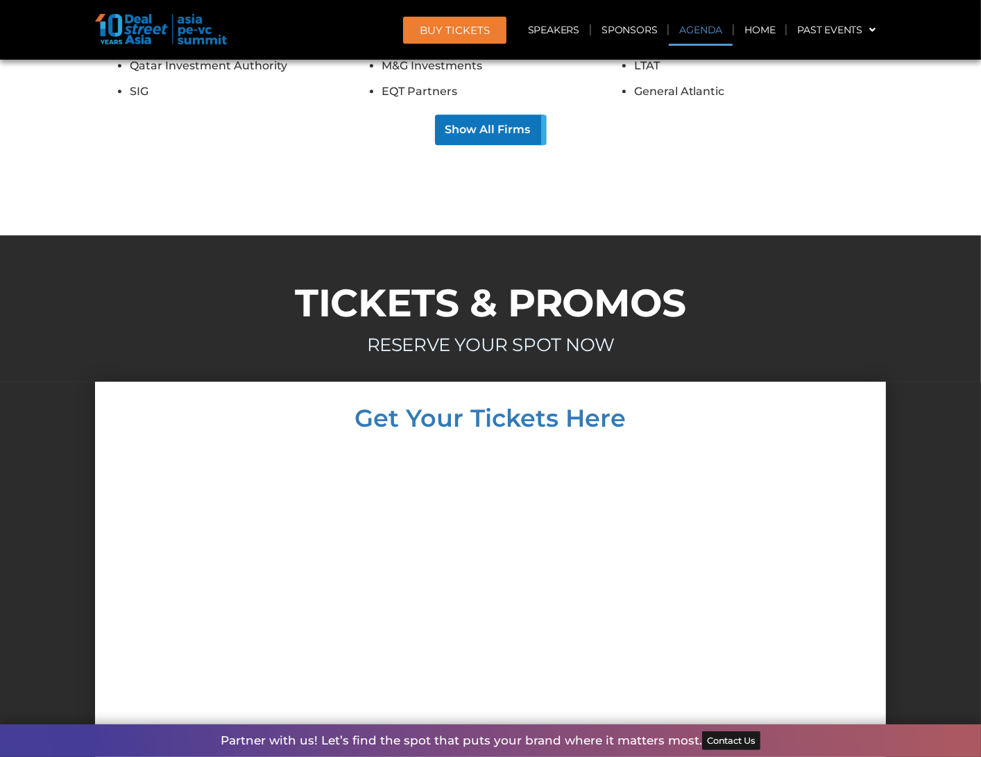
click at [688, 26] on link "Agenda" at bounding box center [701, 30] width 64 height 32
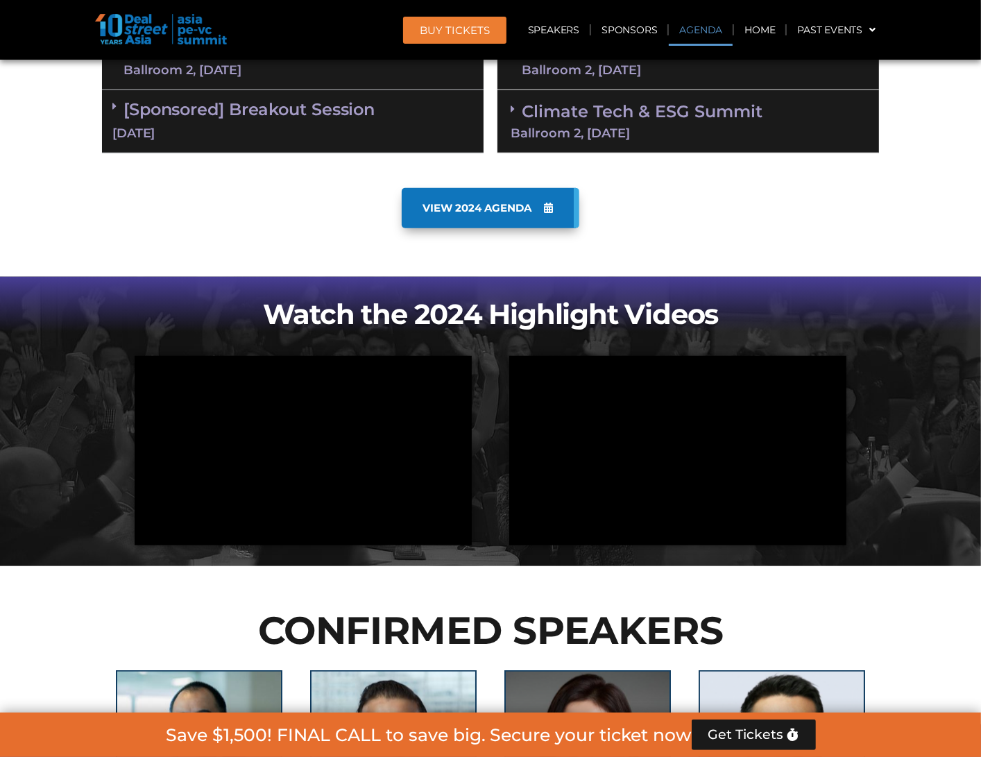
scroll to position [1032, 0]
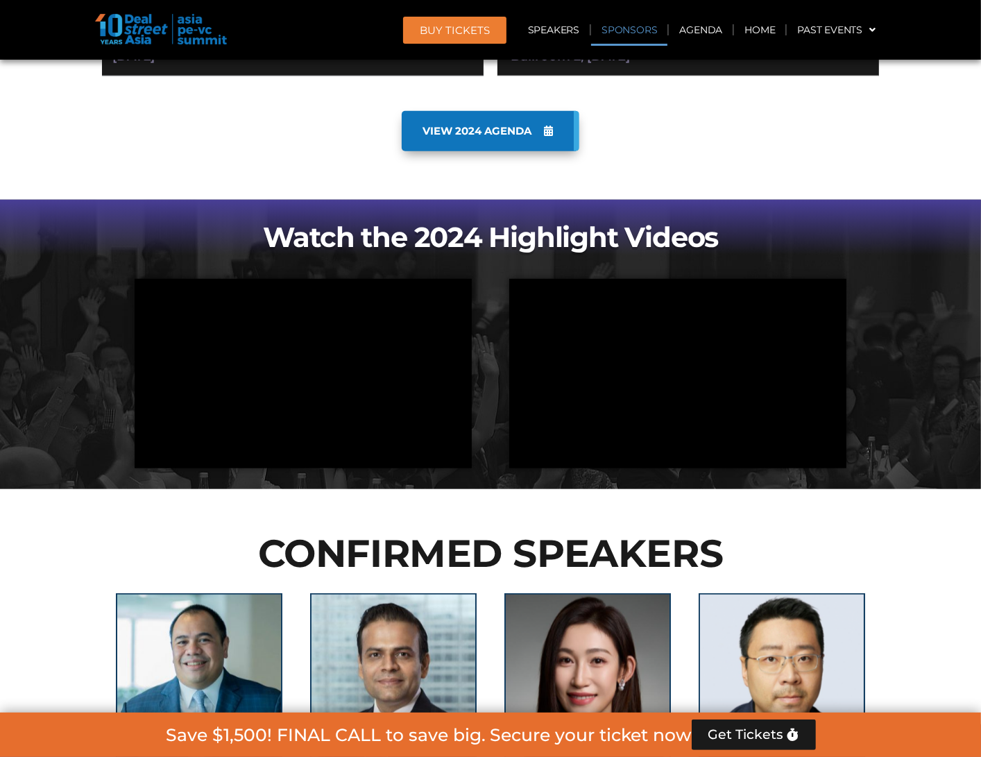
click at [623, 29] on link "Sponsors" at bounding box center [629, 30] width 76 height 32
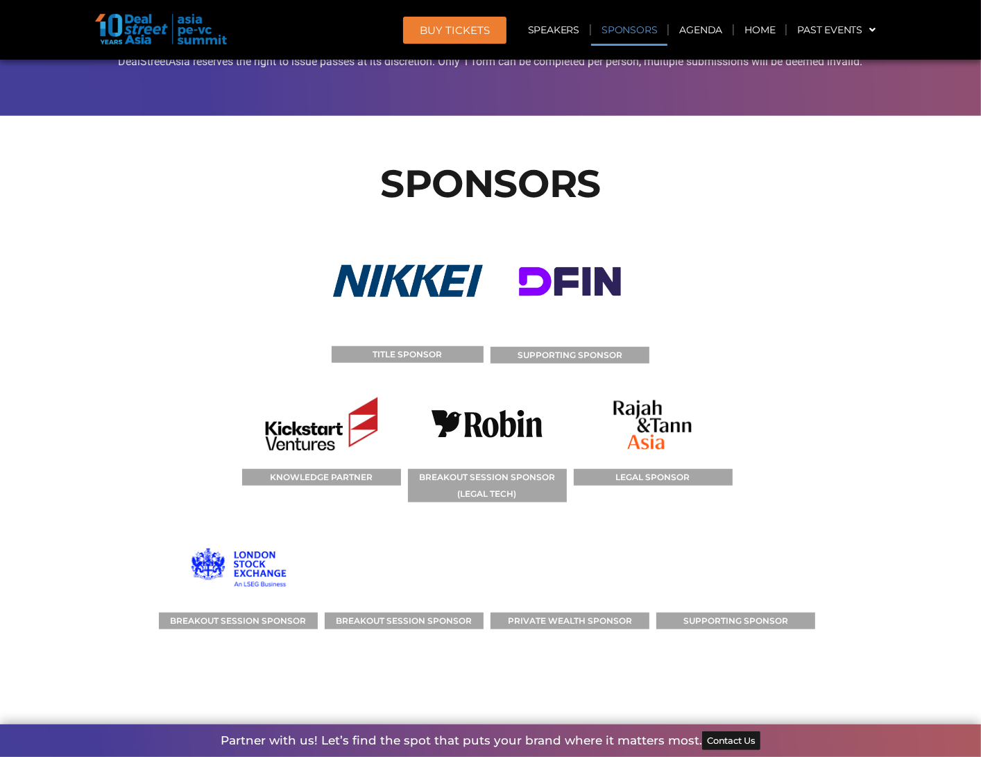
scroll to position [14244, 0]
